Goal: Transaction & Acquisition: Purchase product/service

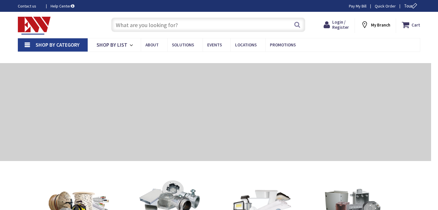
type input "[PERSON_NAME][GEOGRAPHIC_DATA], [GEOGRAPHIC_DATA]"
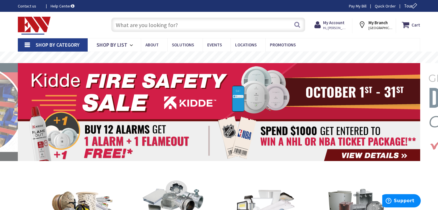
click at [184, 24] on input "text" at bounding box center [208, 25] width 194 height 14
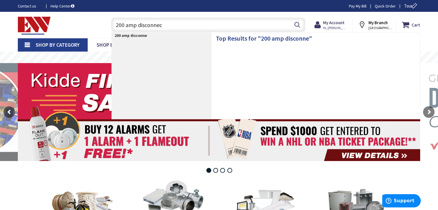
type input "200 amp disconnect"
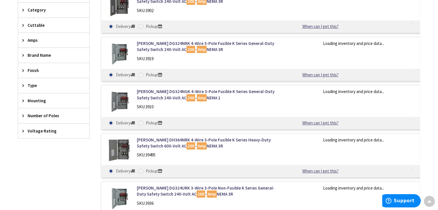
scroll to position [184, 0]
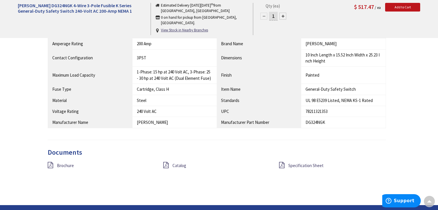
scroll to position [552, 0]
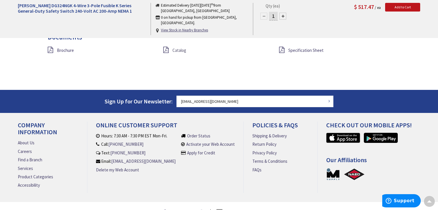
click at [178, 52] on link "Catalog" at bounding box center [179, 50] width 14 height 6
